Goal: Task Accomplishment & Management: Manage account settings

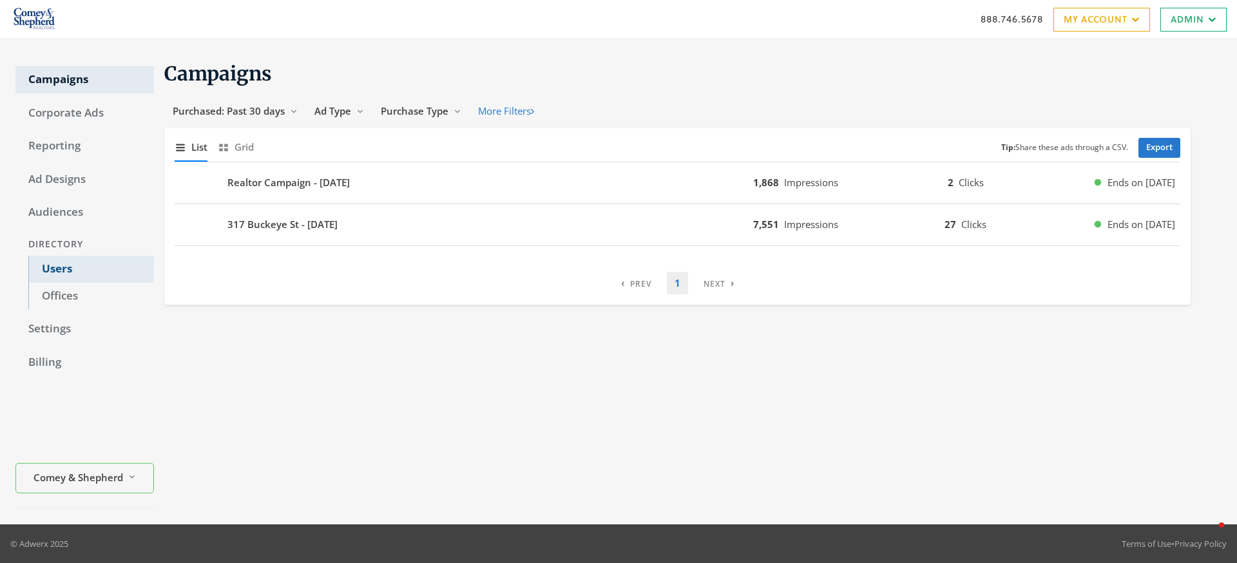
click at [65, 266] on link "Users" at bounding box center [91, 269] width 126 height 27
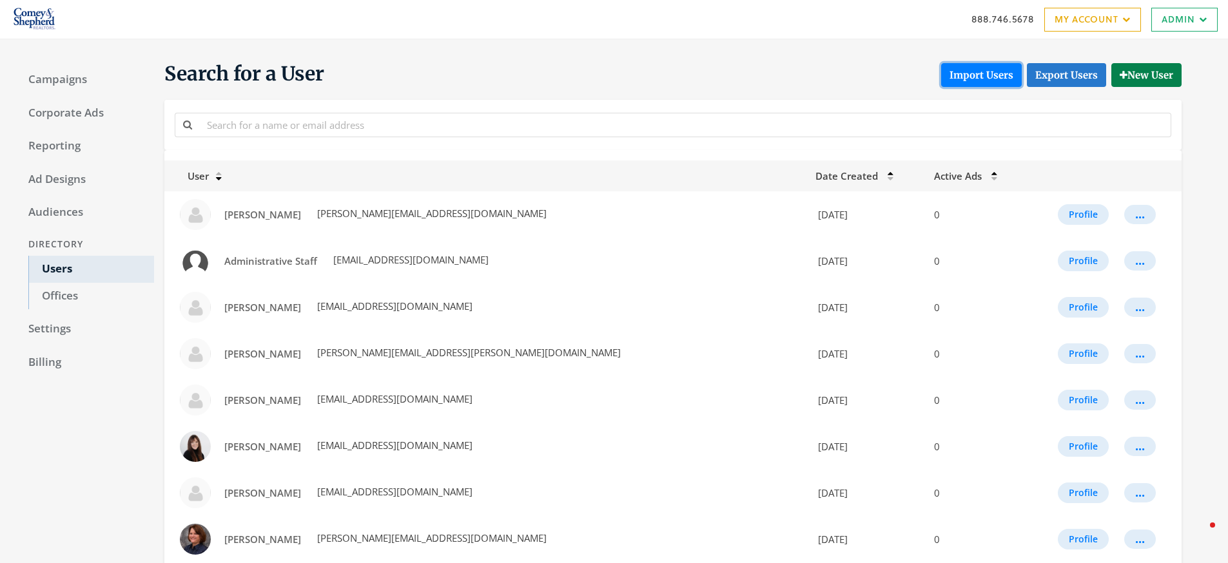
click at [978, 77] on button "Import Users" at bounding box center [981, 75] width 81 height 24
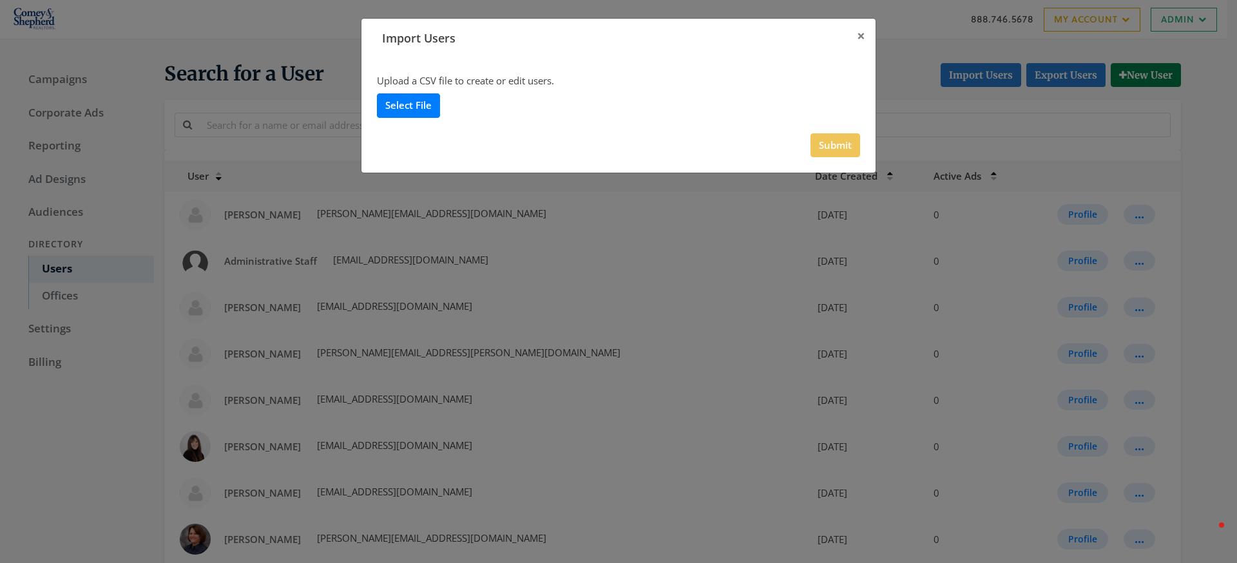
click at [422, 111] on label "Select File" at bounding box center [408, 105] width 63 height 24
click at [0, 0] on input "Select File" at bounding box center [0, 0] width 0 height 0
drag, startPoint x: 856, startPoint y: 37, endPoint x: 726, endPoint y: 139, distance: 164.8
click at [856, 37] on button "×" at bounding box center [861, 36] width 29 height 35
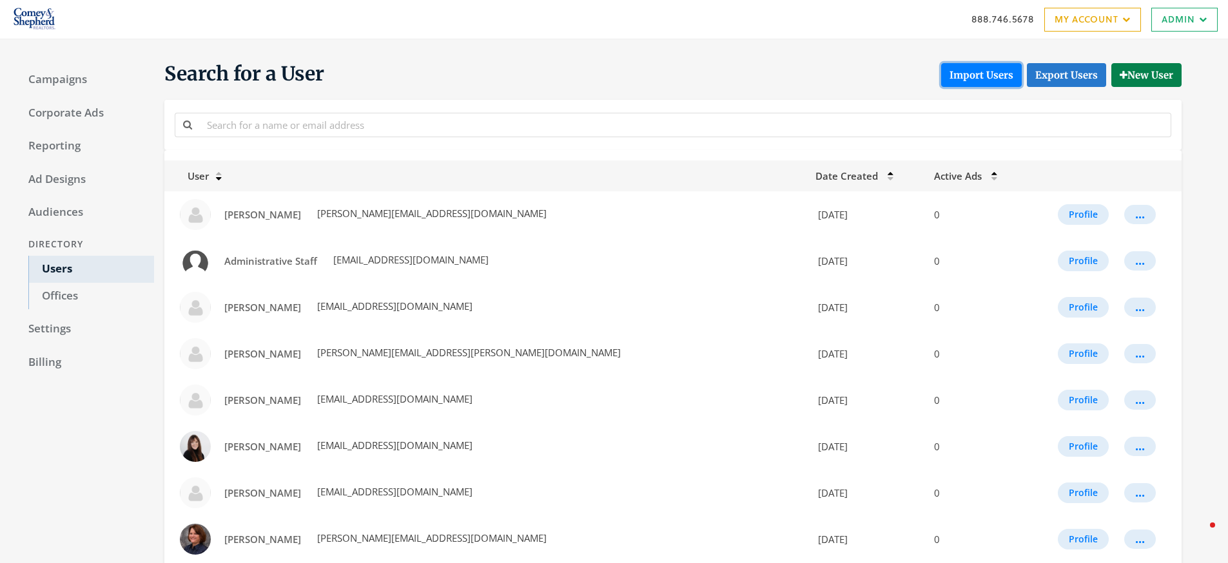
click at [969, 77] on button "Import Users" at bounding box center [981, 75] width 81 height 24
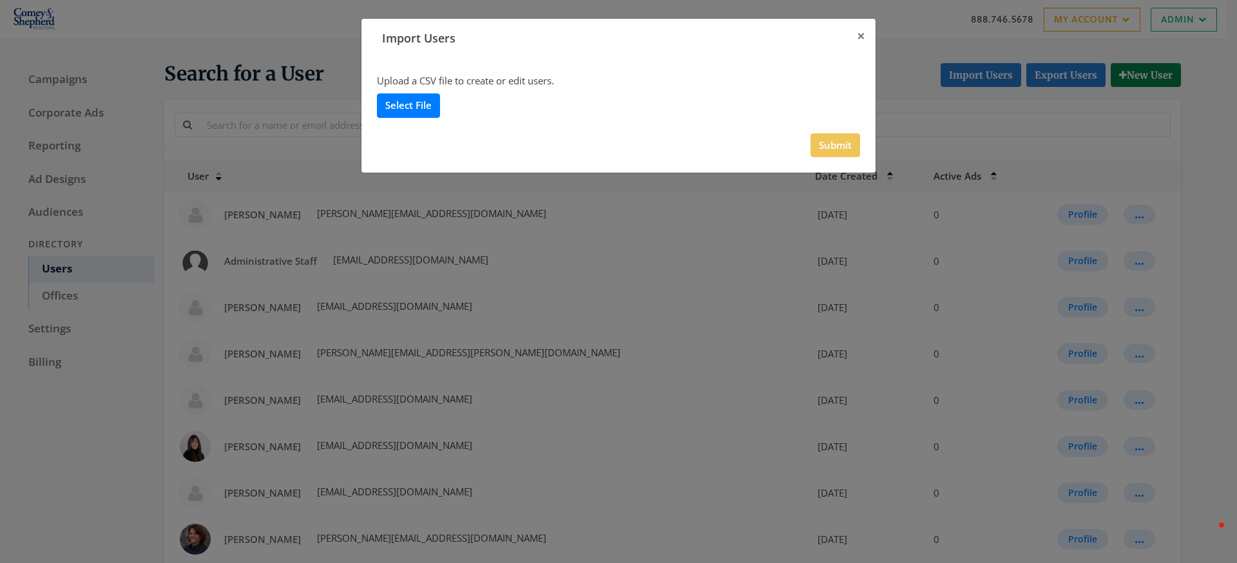
click at [432, 102] on label "Select File" at bounding box center [408, 105] width 63 height 24
click at [0, 0] on input "Select File" at bounding box center [0, 0] width 0 height 0
click at [842, 152] on button "Submit" at bounding box center [836, 145] width 50 height 24
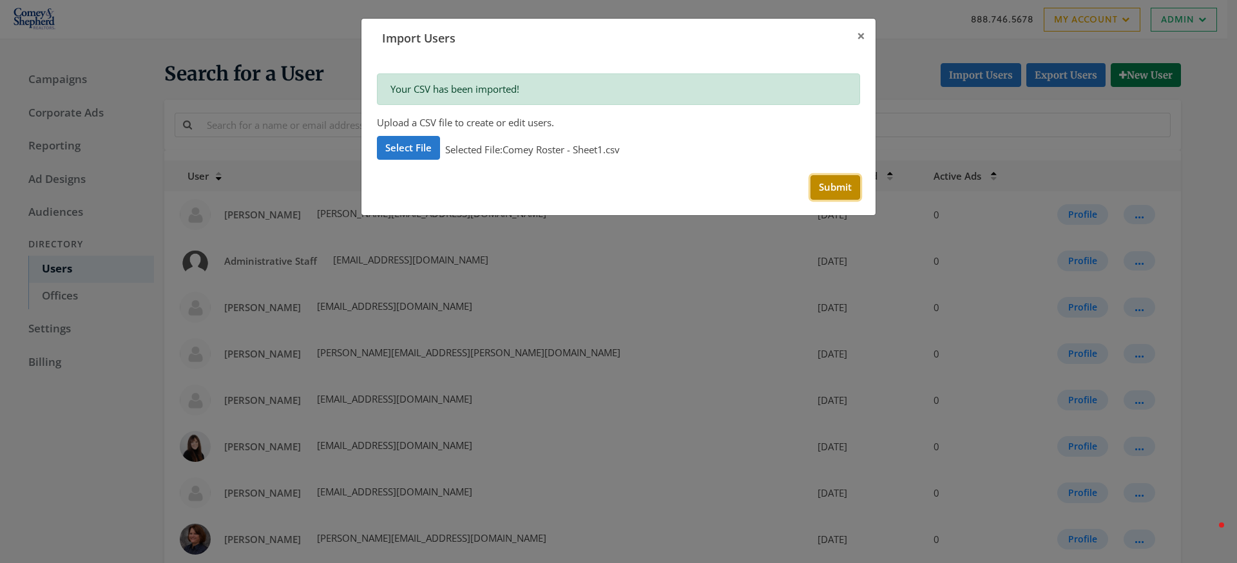
click at [850, 193] on button "Submit" at bounding box center [836, 187] width 50 height 24
click at [861, 32] on span "×" at bounding box center [861, 36] width 8 height 20
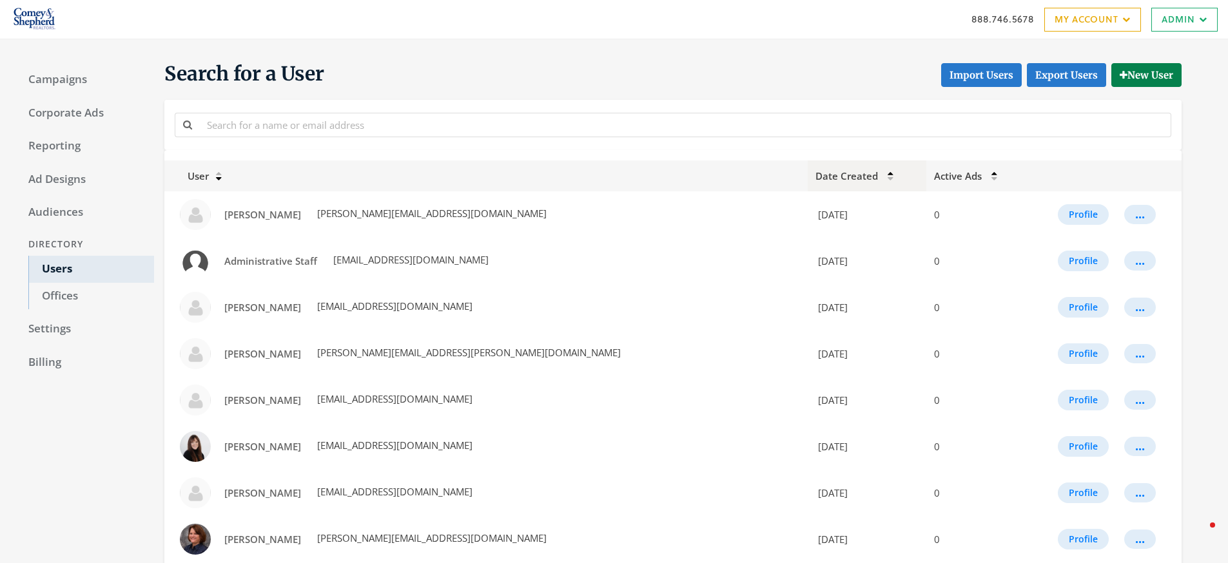
click at [887, 173] on icon at bounding box center [890, 173] width 6 height 5
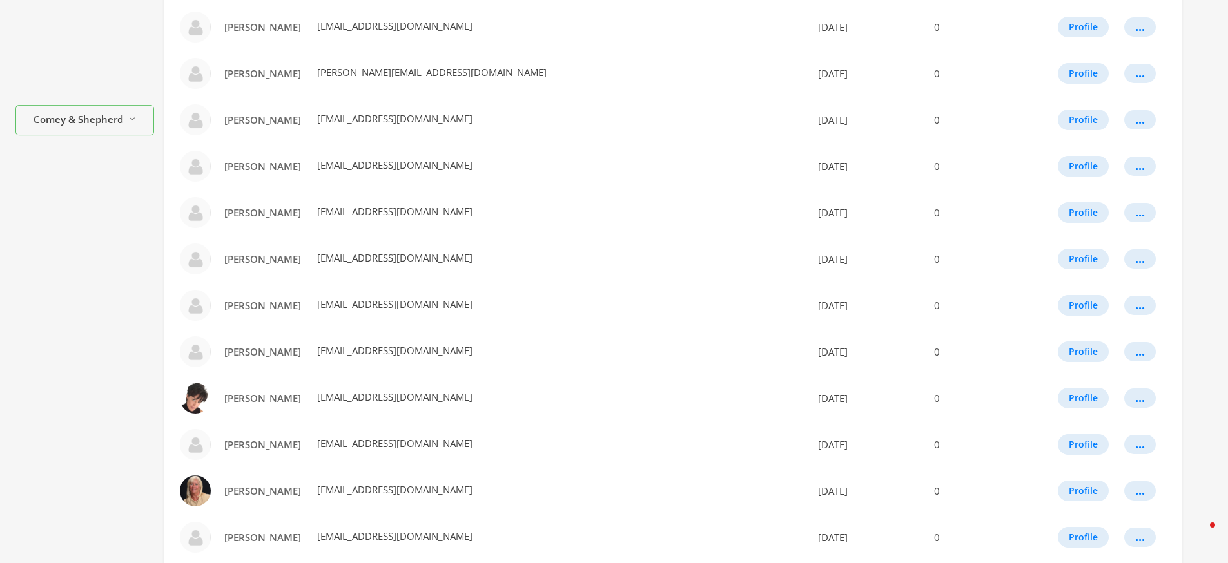
scroll to position [653, 0]
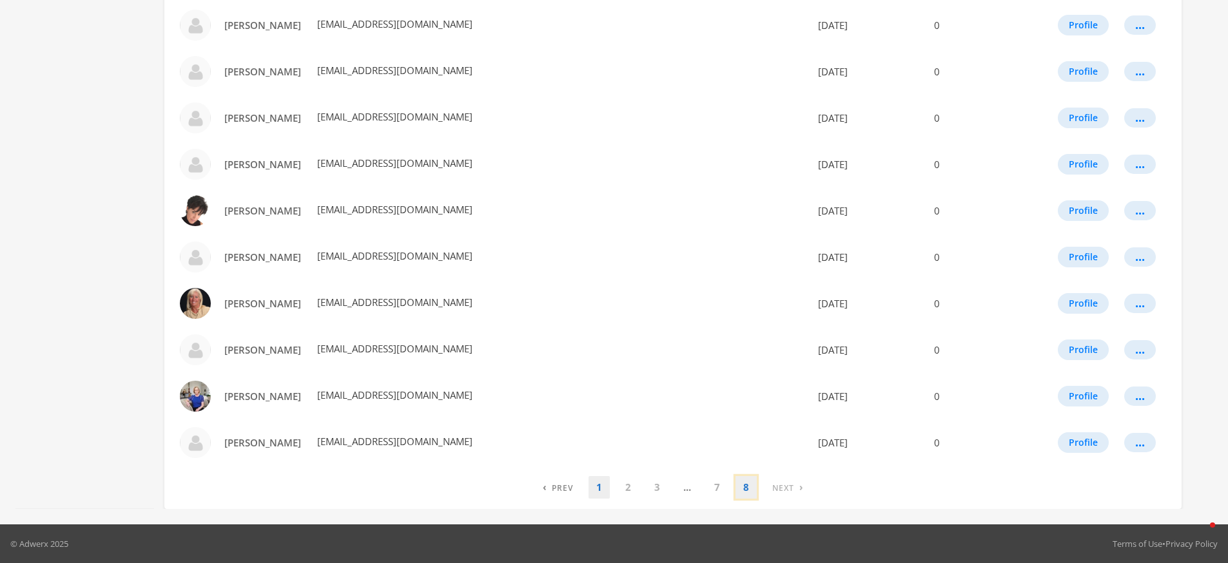
click at [744, 493] on link "8" at bounding box center [745, 487] width 21 height 23
click at [783, 490] on li "› Next" at bounding box center [784, 487] width 54 height 23
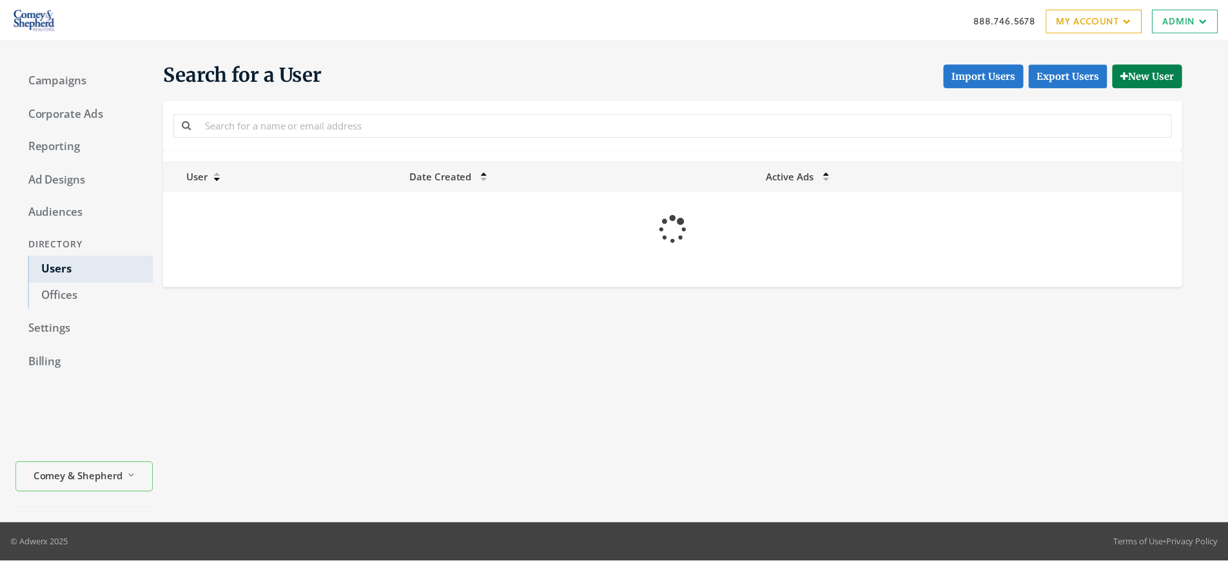
scroll to position [653, 0]
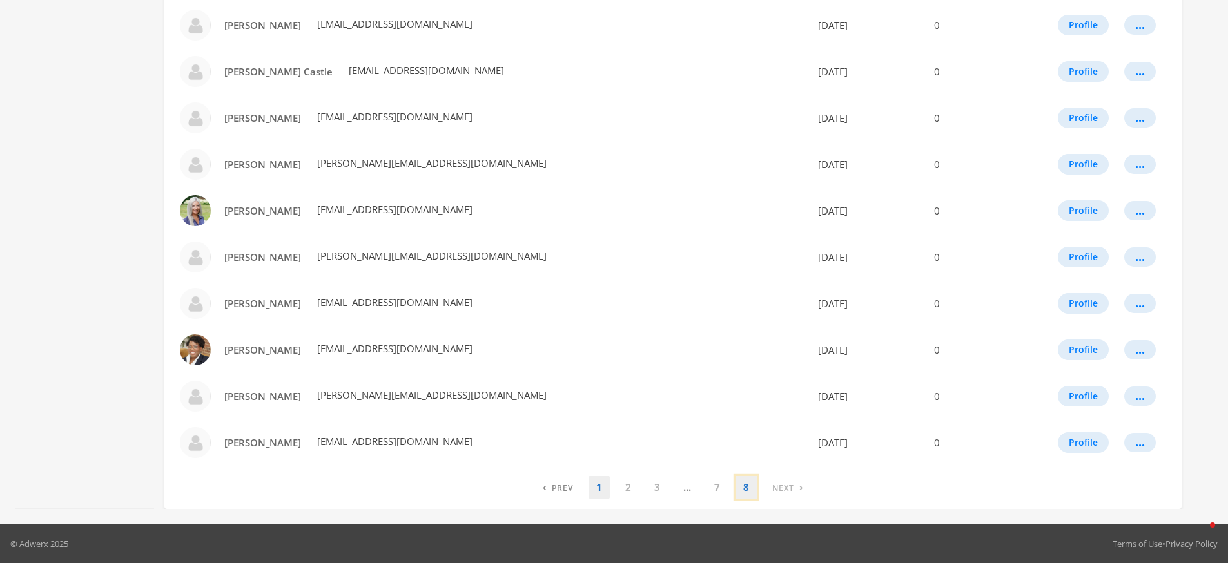
click at [749, 490] on link "8" at bounding box center [745, 487] width 21 height 23
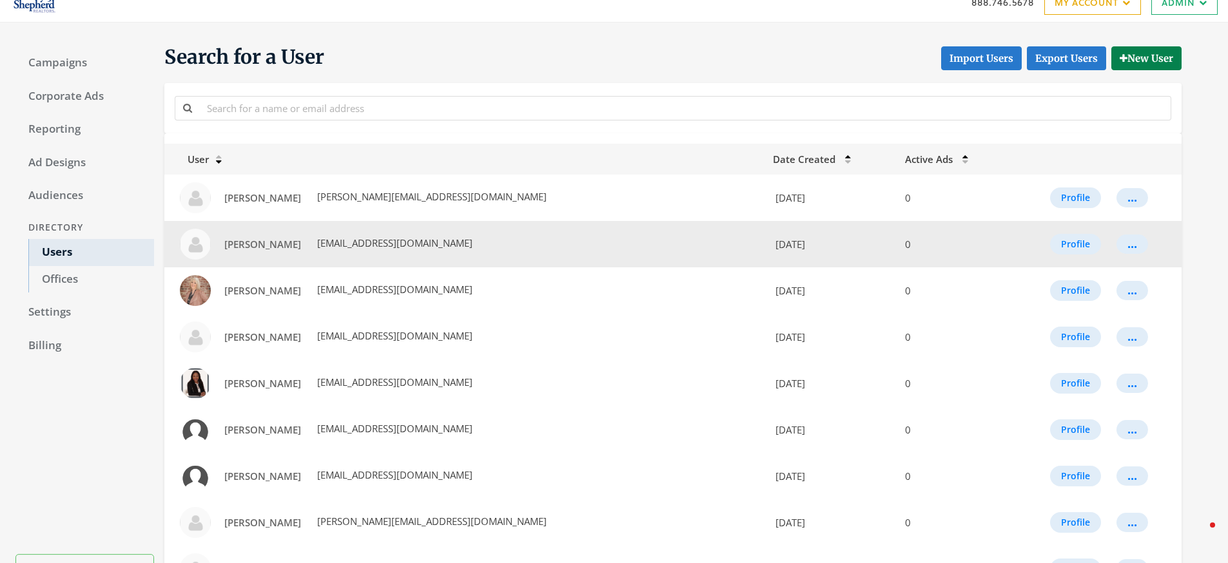
scroll to position [0, 0]
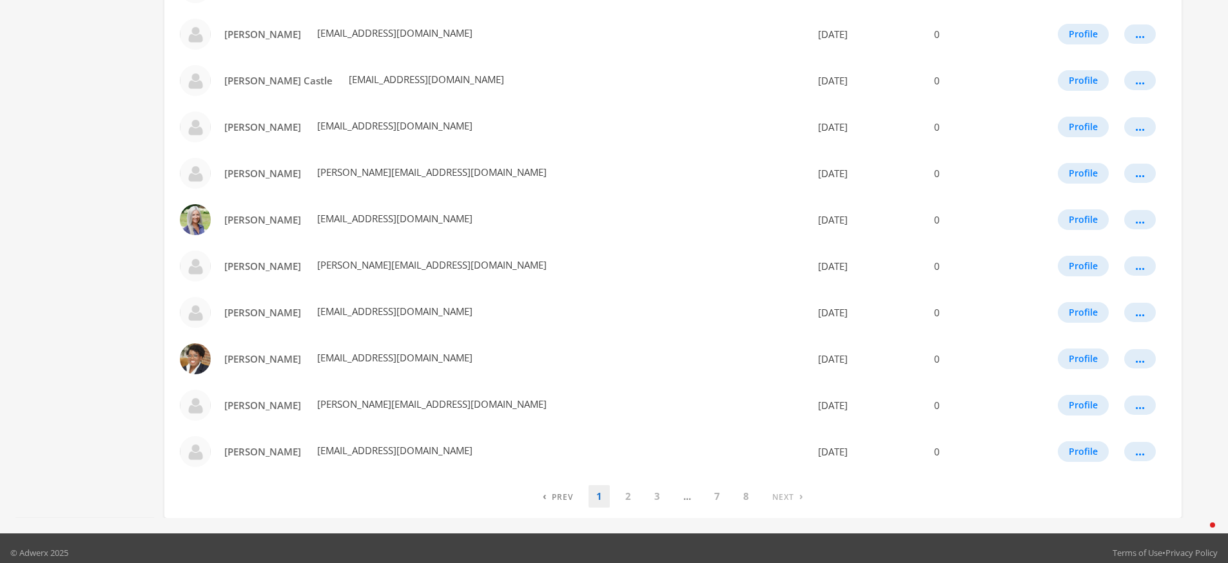
scroll to position [653, 0]
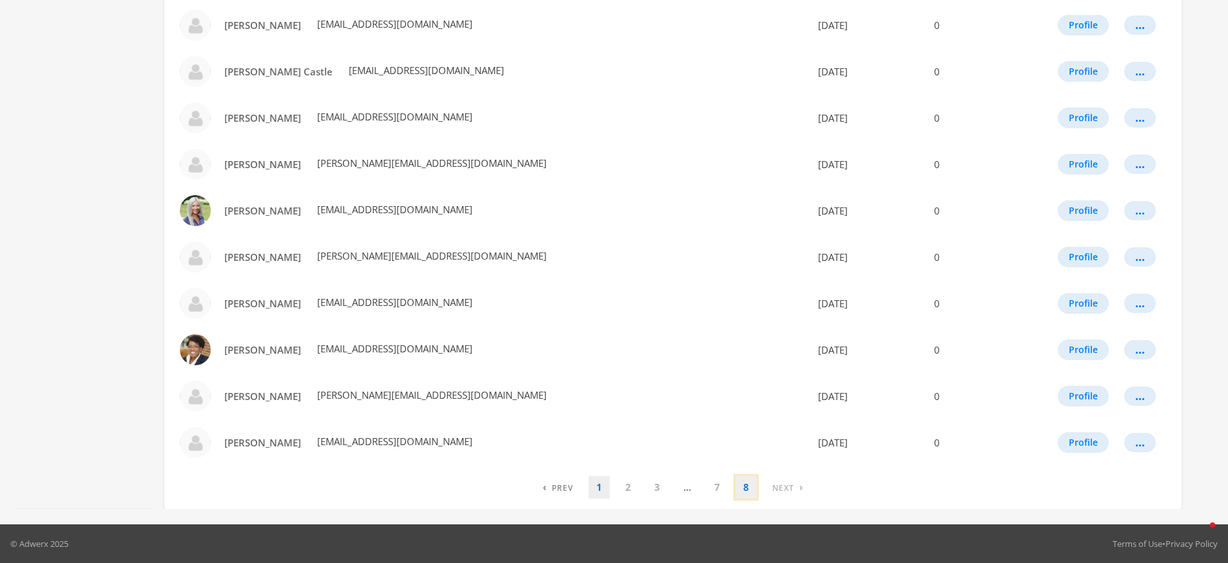
click at [748, 490] on link "8" at bounding box center [745, 487] width 21 height 23
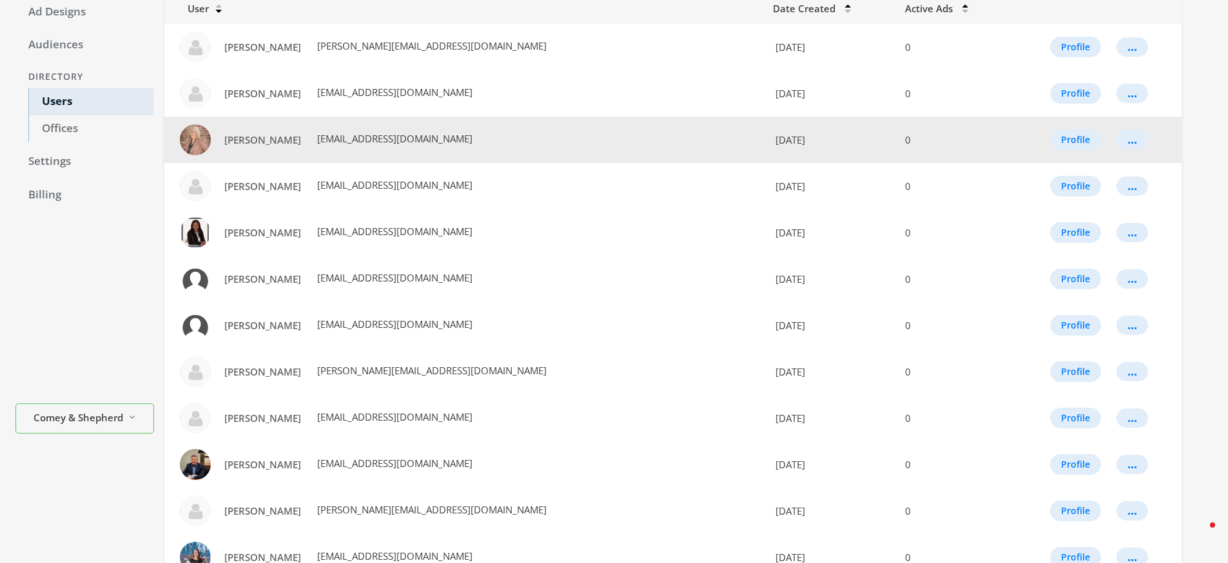
scroll to position [0, 0]
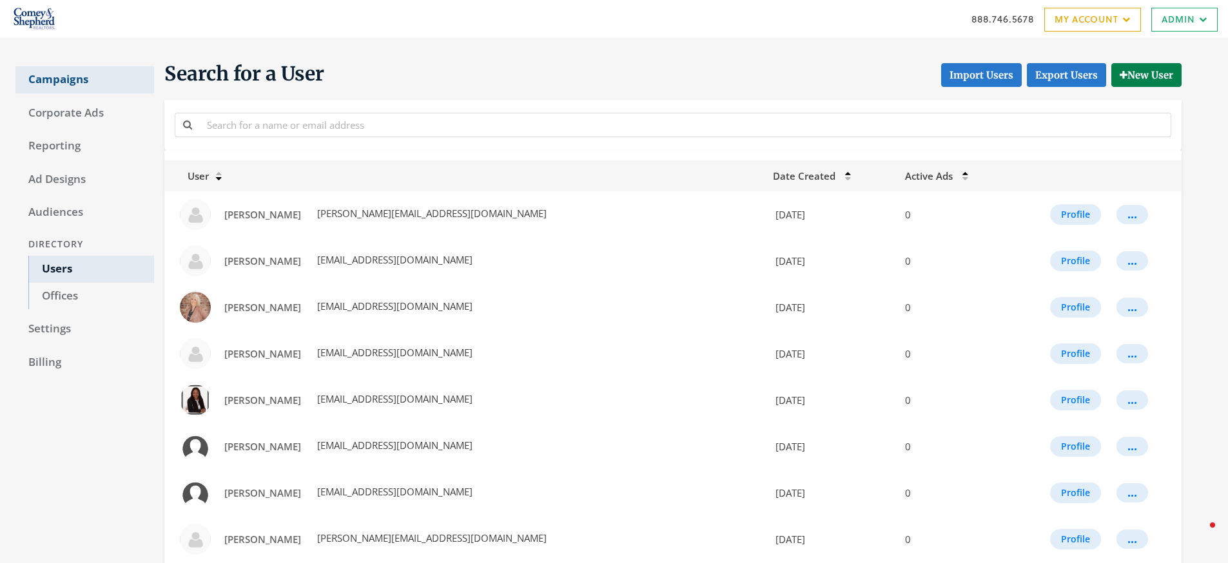
click at [72, 76] on link "Campaigns" at bounding box center [84, 79] width 139 height 27
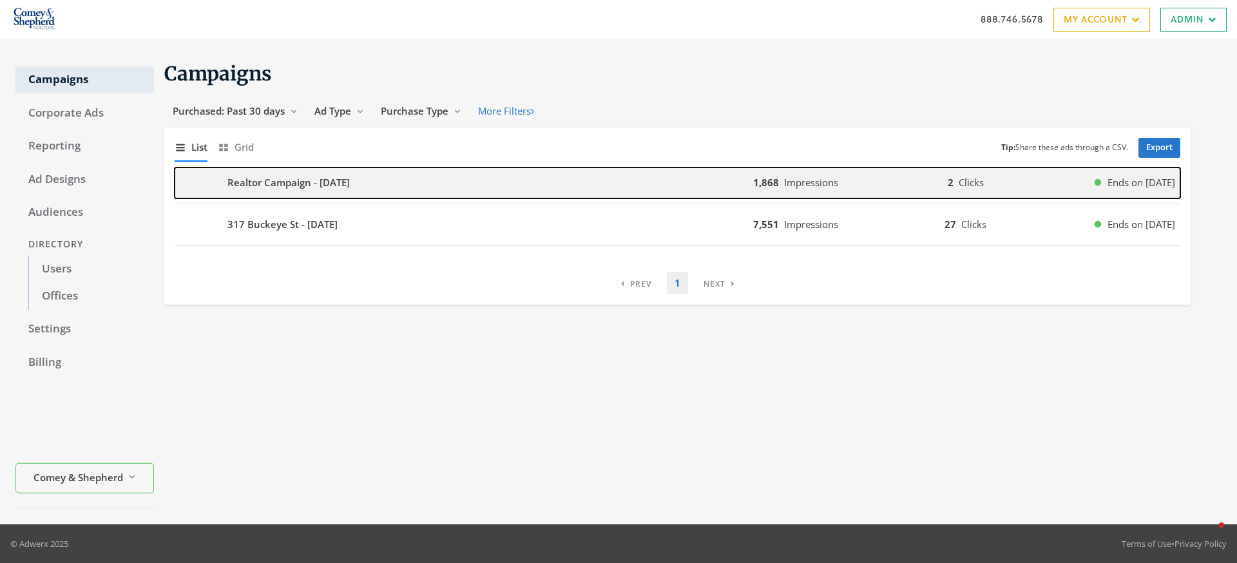
click at [333, 179] on b "Realtor Campaign - 2025-09-17" at bounding box center [288, 182] width 122 height 15
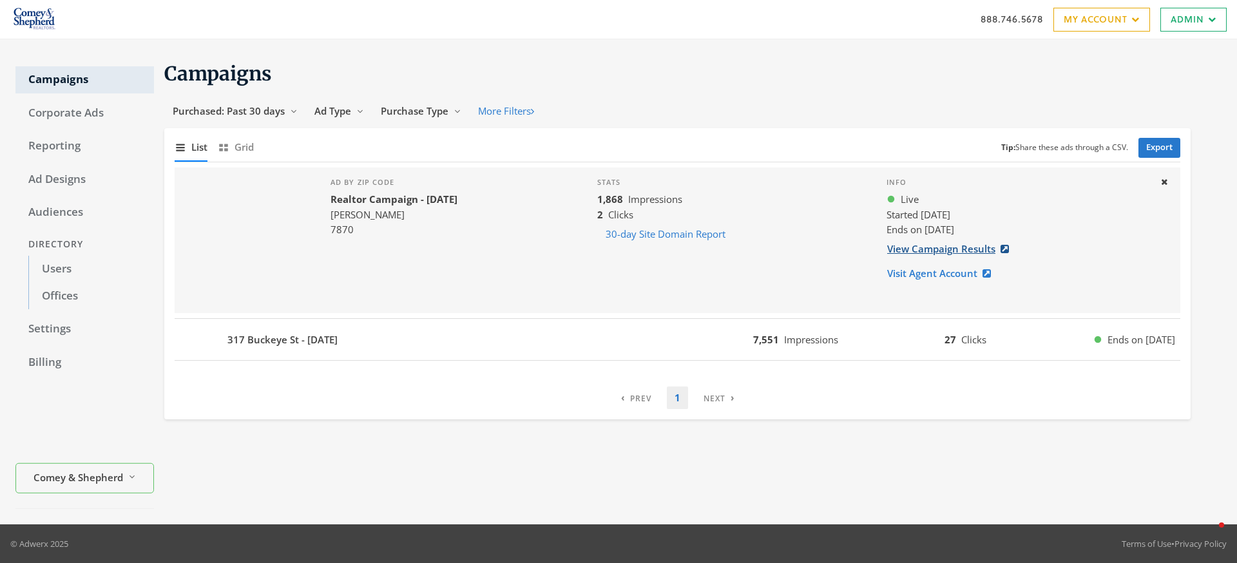
click at [974, 246] on link "View Campaign Results" at bounding box center [952, 249] width 131 height 24
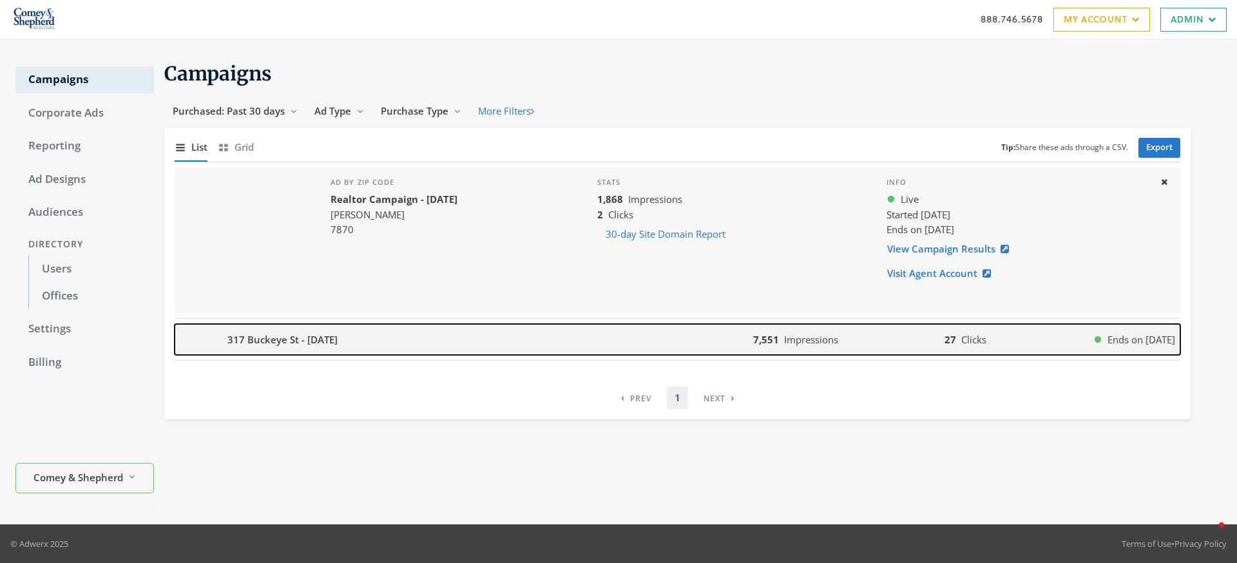
click at [316, 333] on b "317 Buckeye St - 2025-09-17" at bounding box center [282, 340] width 110 height 15
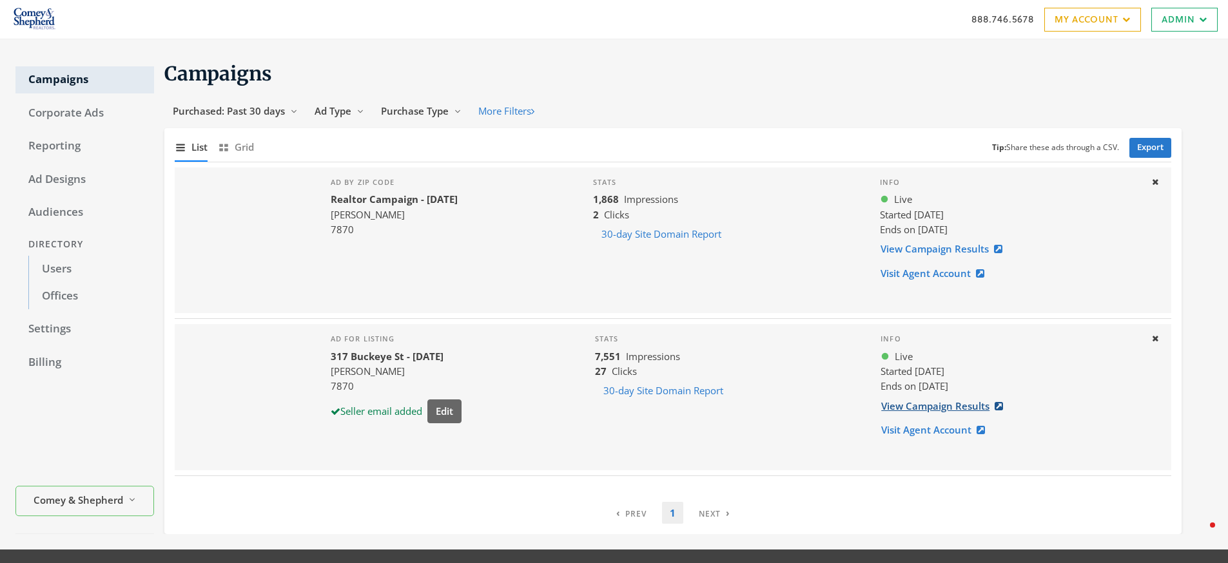
click at [934, 411] on link "View Campaign Results" at bounding box center [945, 406] width 131 height 24
